Goal: Find specific fact: Find specific fact

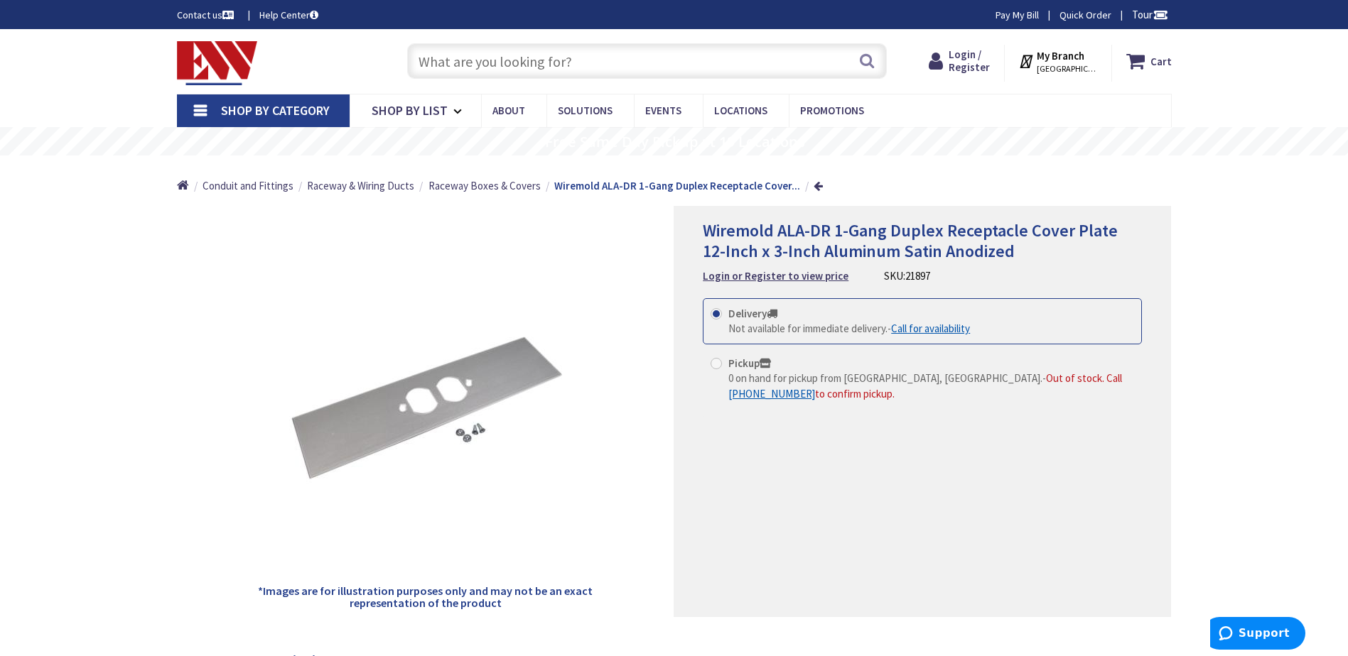
click at [647, 56] on input "text" at bounding box center [647, 61] width 480 height 36
paste input "AL3346D"
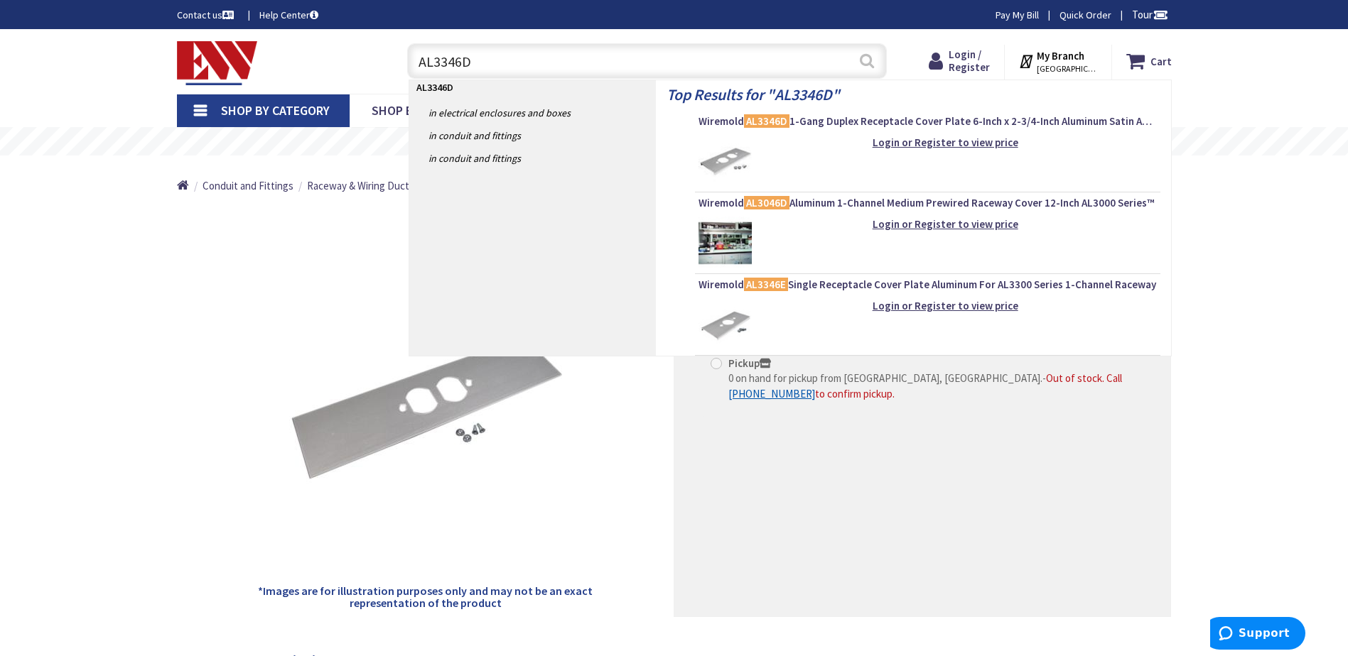
type input "AL3346D"
click at [867, 66] on button "Search" at bounding box center [867, 61] width 18 height 32
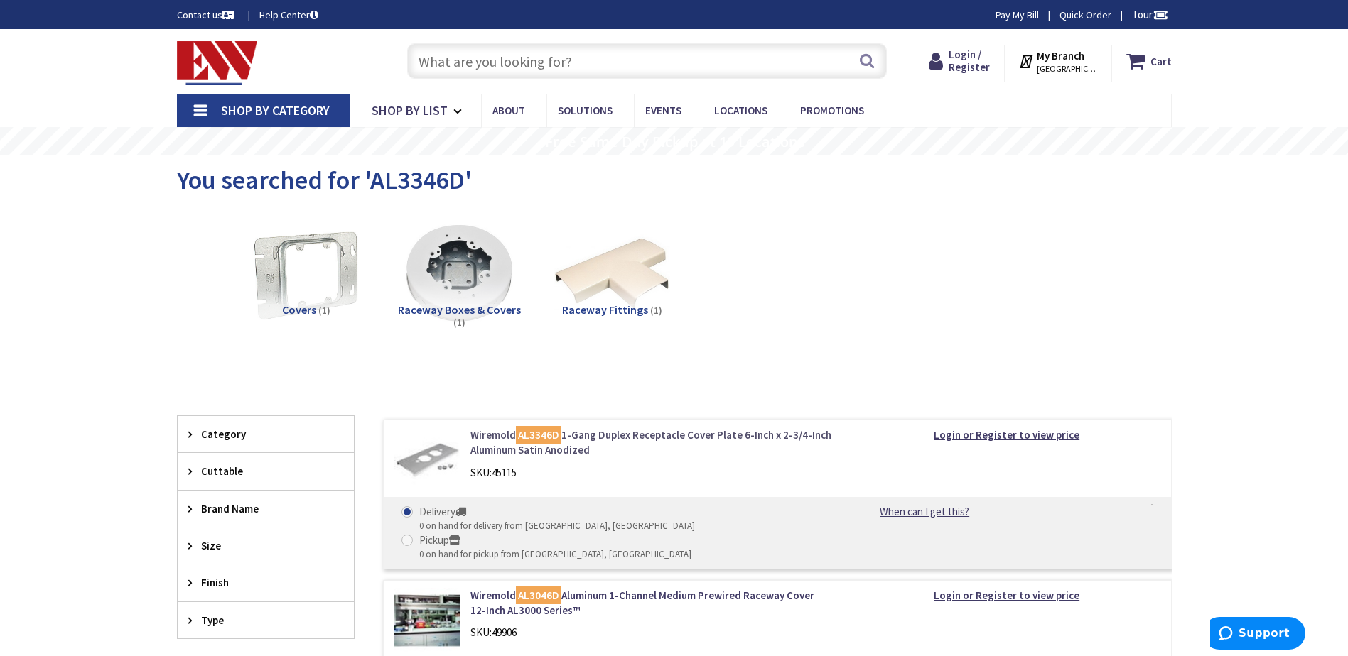
click at [577, 437] on link "Wiremold AL3346D 1-Gang Duplex Receptacle Cover Plate 6-Inch x 2-3/4-Inch Alumi…" at bounding box center [651, 443] width 362 height 31
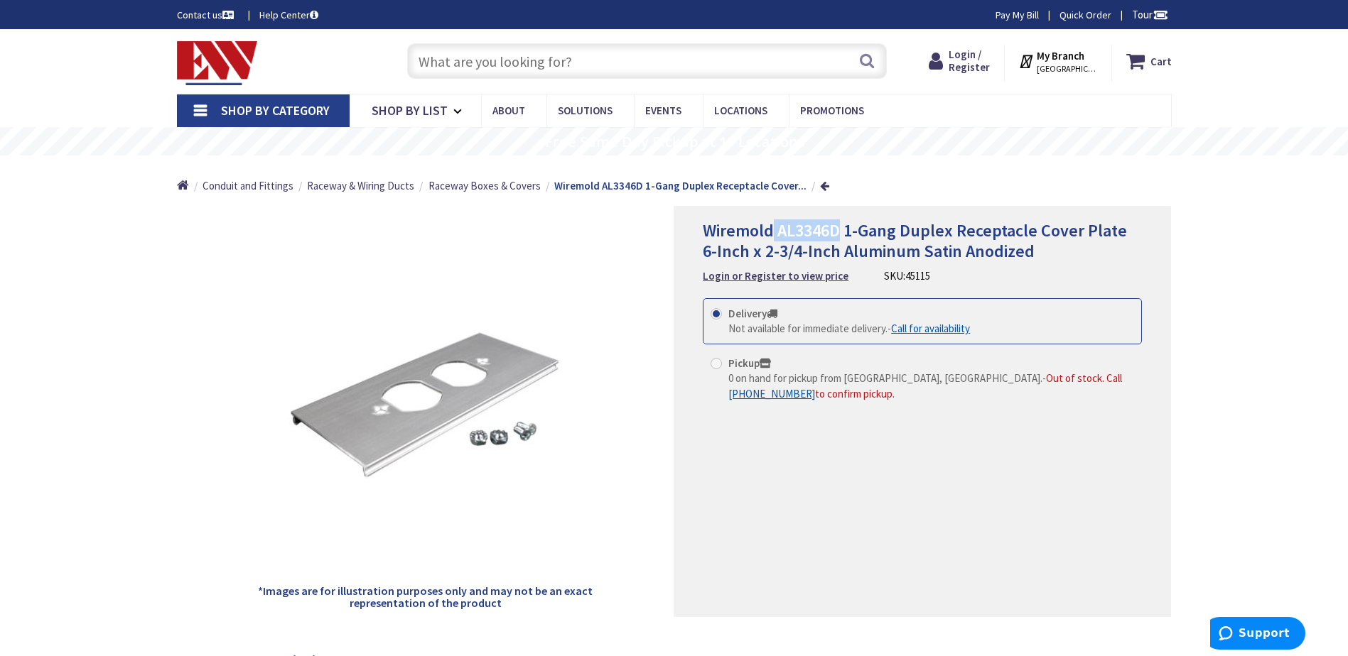
drag, startPoint x: 841, startPoint y: 228, endPoint x: 772, endPoint y: 227, distance: 68.9
click at [772, 227] on span "Wiremold AL3346D 1-Gang Duplex Receptacle Cover Plate 6-Inch x 2-3/4-Inch Alumi…" at bounding box center [915, 241] width 424 height 43
copy span "AL3346D"
